Goal: Information Seeking & Learning: Check status

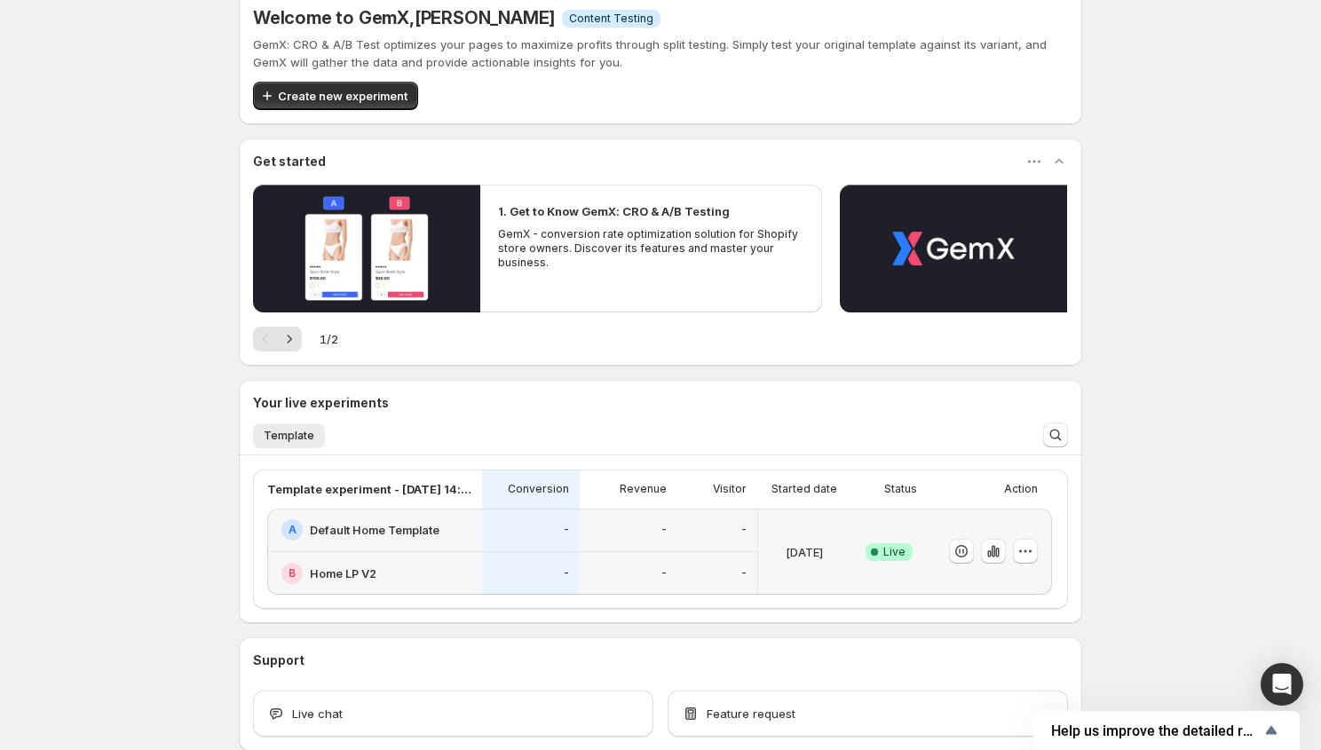
scroll to position [28, 0]
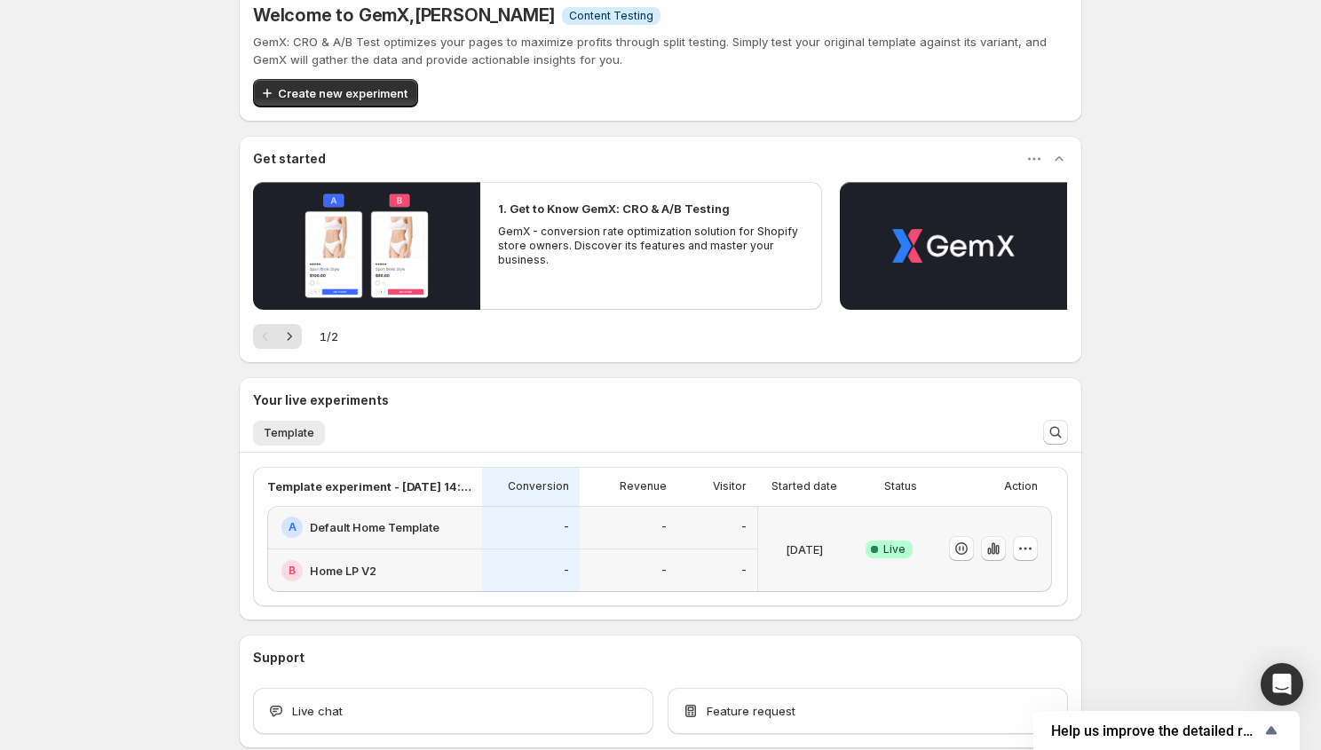
click at [986, 548] on icon "button" at bounding box center [994, 549] width 18 height 18
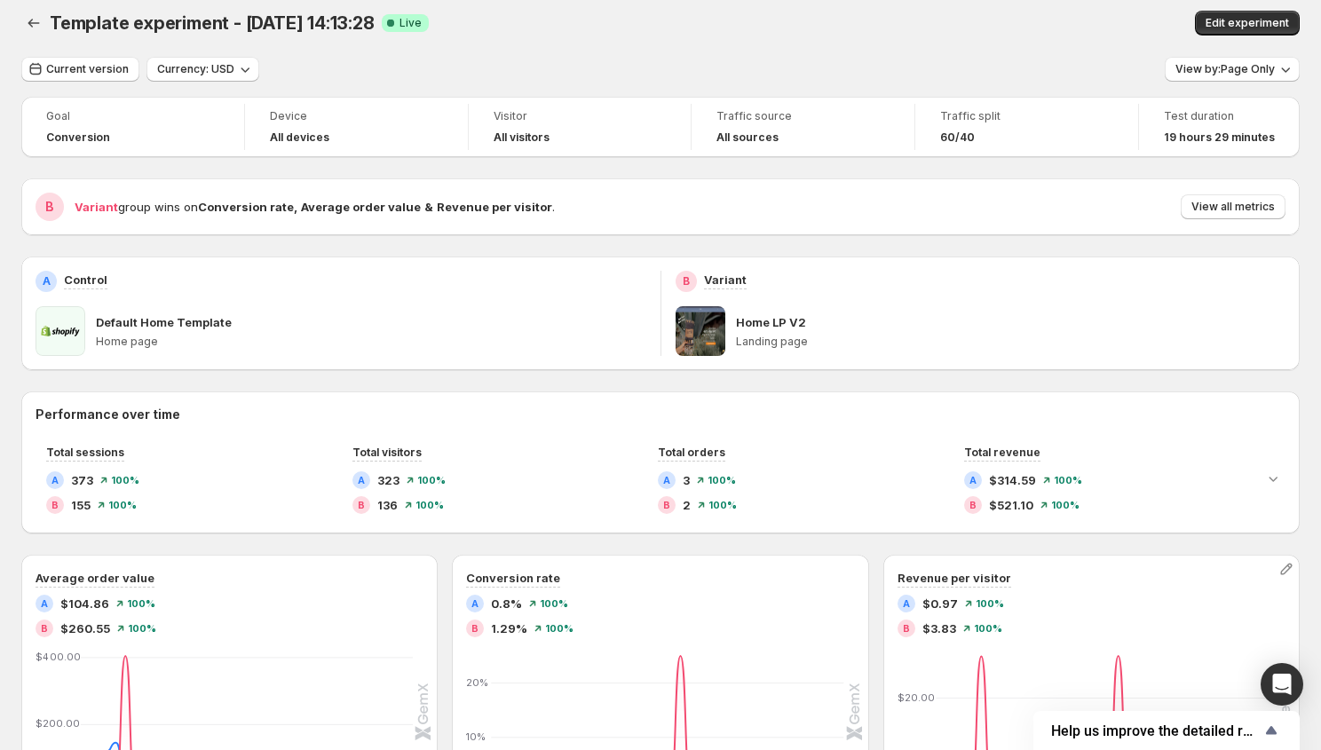
scroll to position [12, 0]
click at [1197, 202] on span "View all metrics" at bounding box center [1233, 206] width 83 height 14
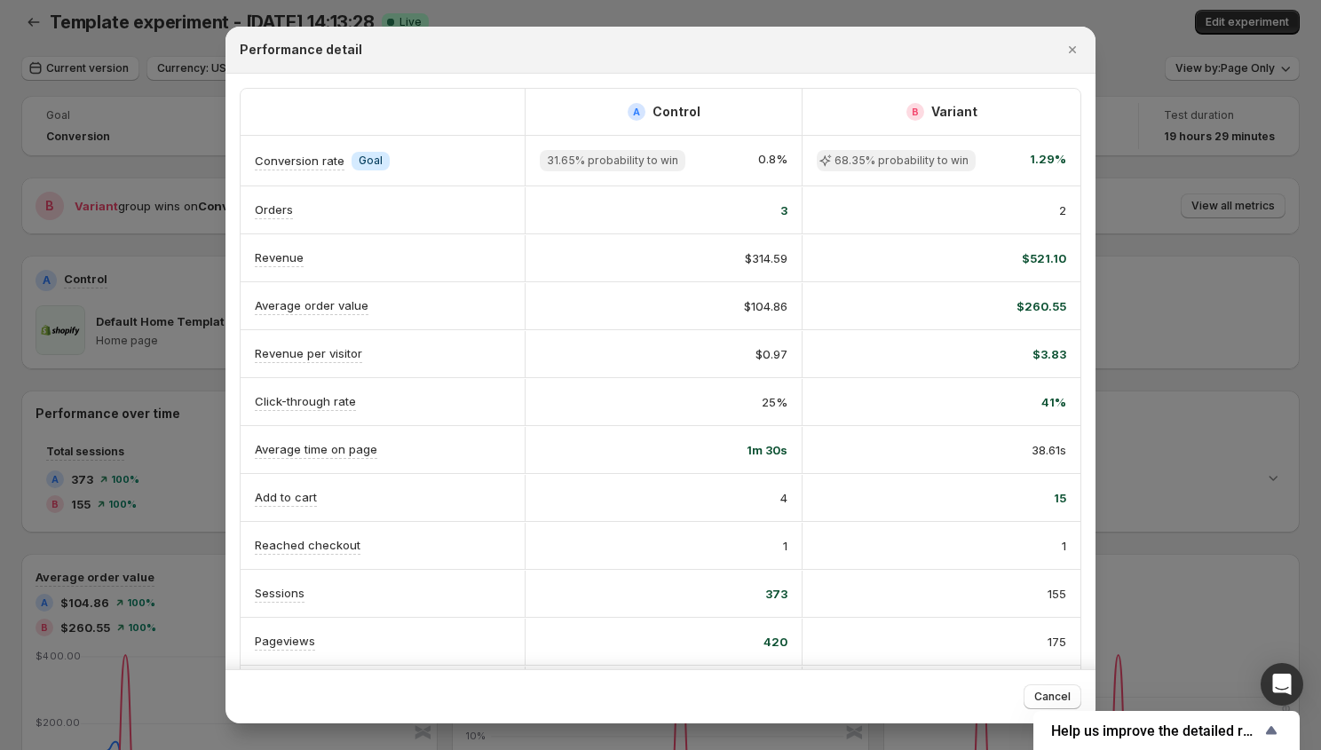
scroll to position [59, 0]
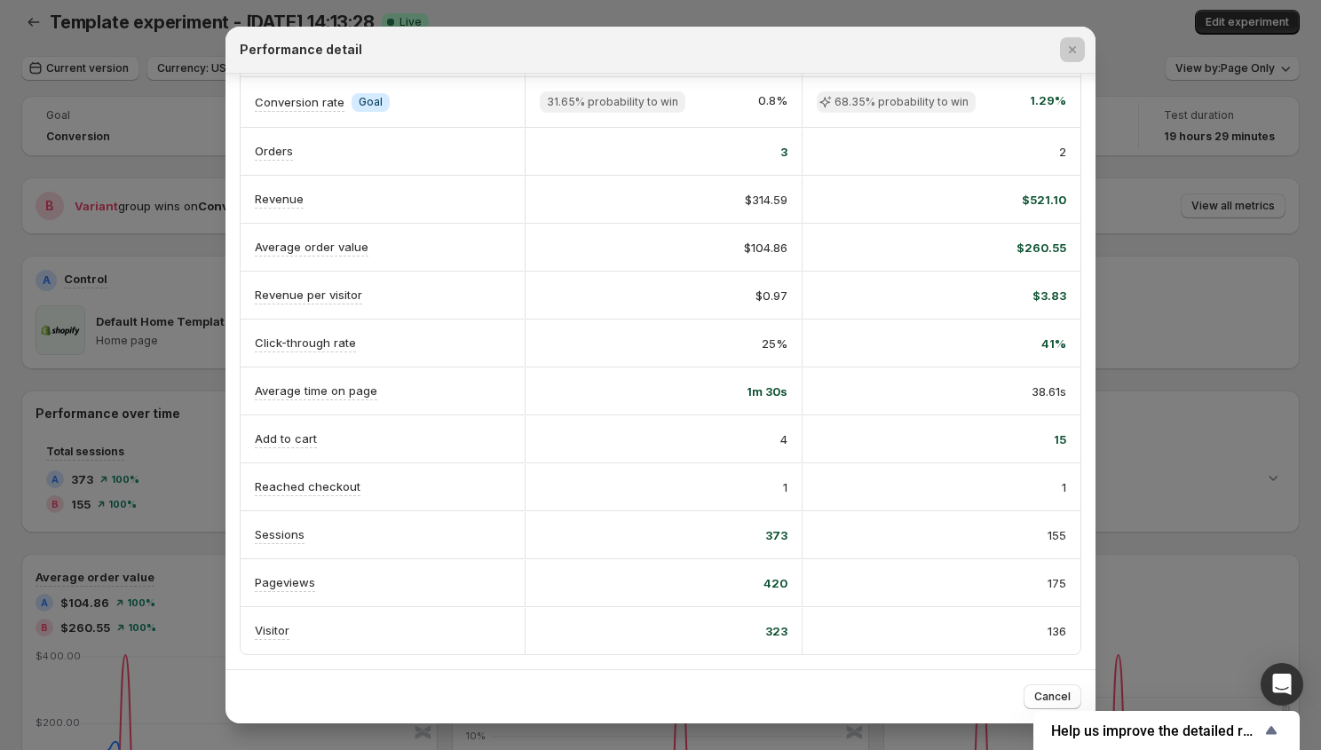
click at [1163, 572] on div at bounding box center [660, 375] width 1321 height 750
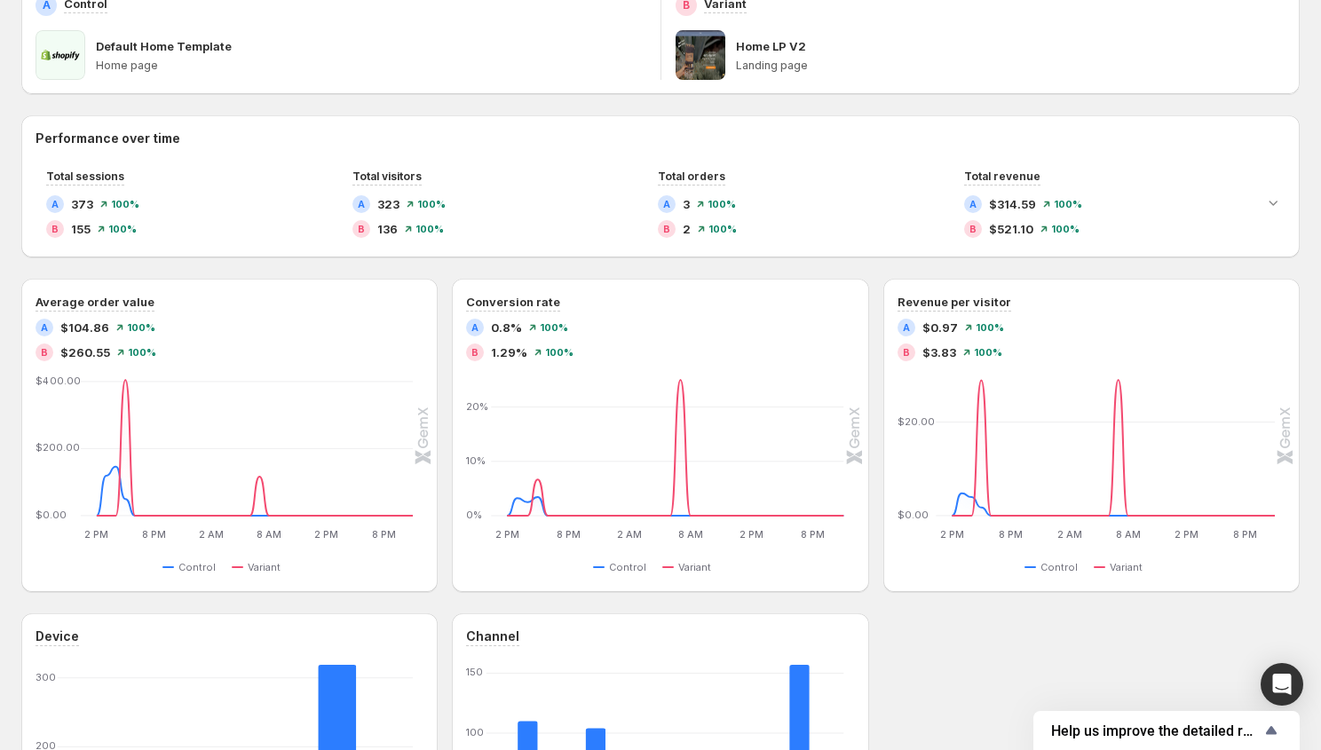
scroll to position [283, 0]
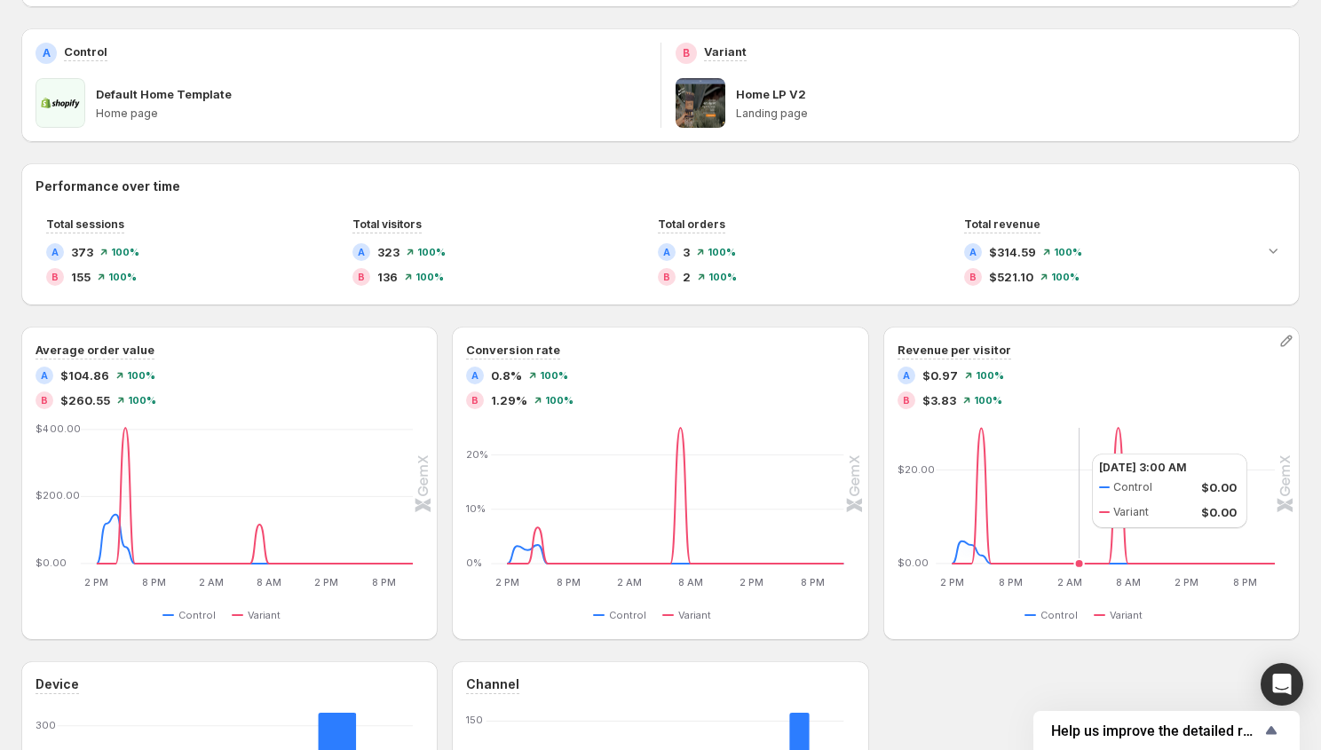
scroll to position [316, 0]
